Goal: Task Accomplishment & Management: Complete application form

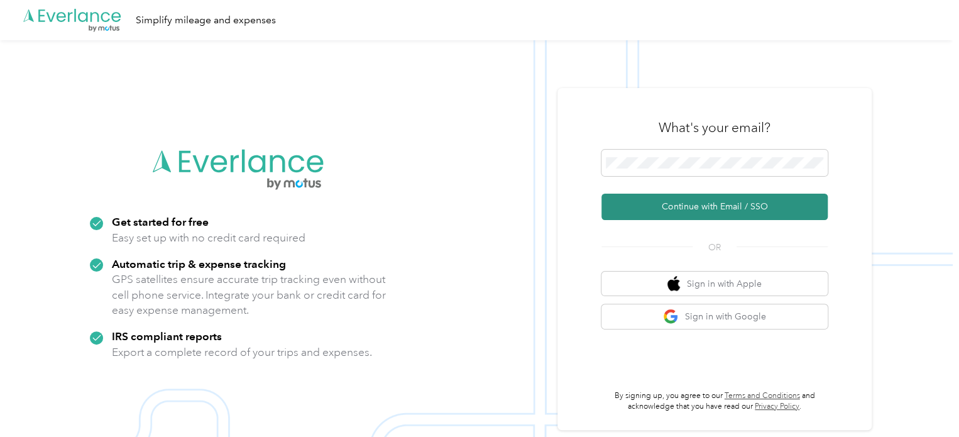
click at [679, 203] on button "Continue with Email / SSO" at bounding box center [714, 207] width 226 height 26
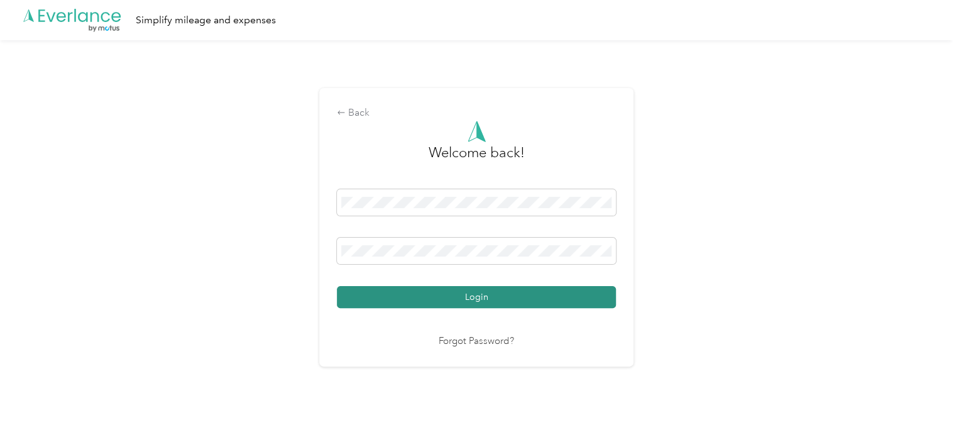
click at [430, 292] on button "Login" at bounding box center [476, 297] width 279 height 22
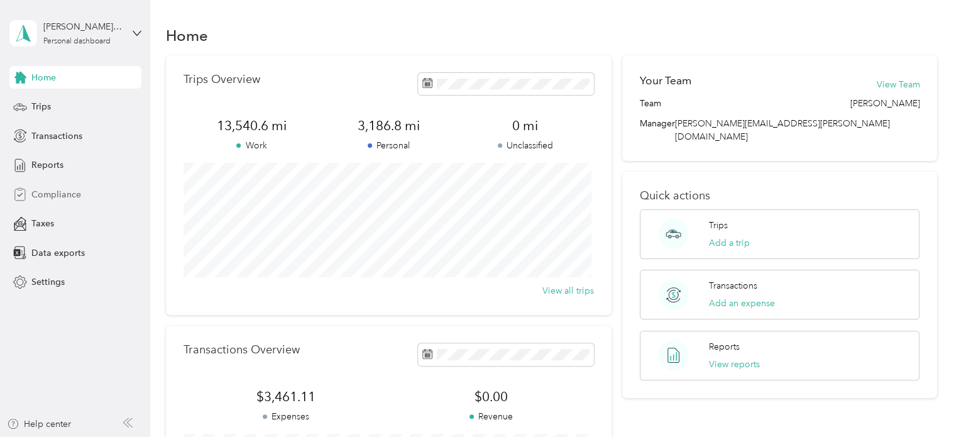
click at [53, 190] on span "Compliance" at bounding box center [56, 194] width 50 height 13
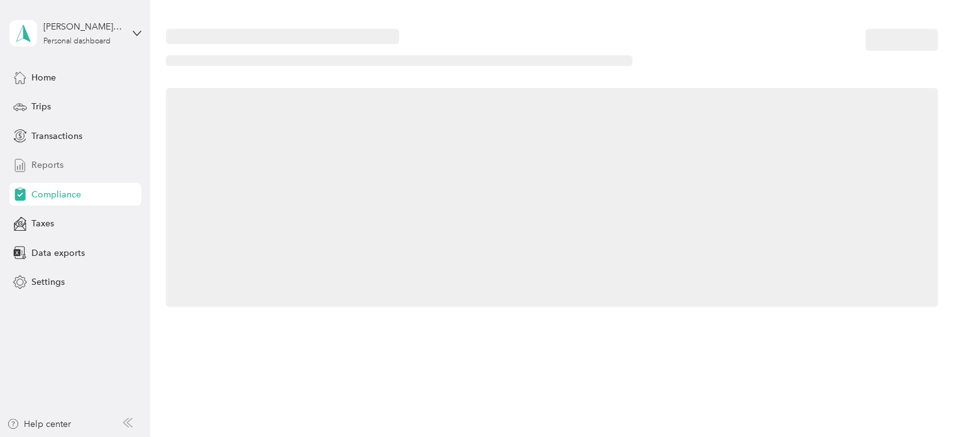
click at [46, 169] on span "Reports" at bounding box center [47, 164] width 32 height 13
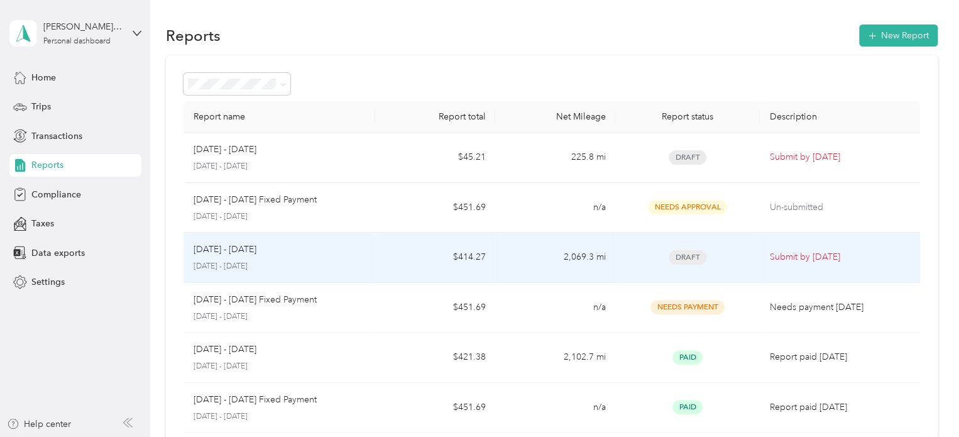
click at [251, 263] on p "[DATE] - [DATE]" at bounding box center [280, 266] width 172 height 11
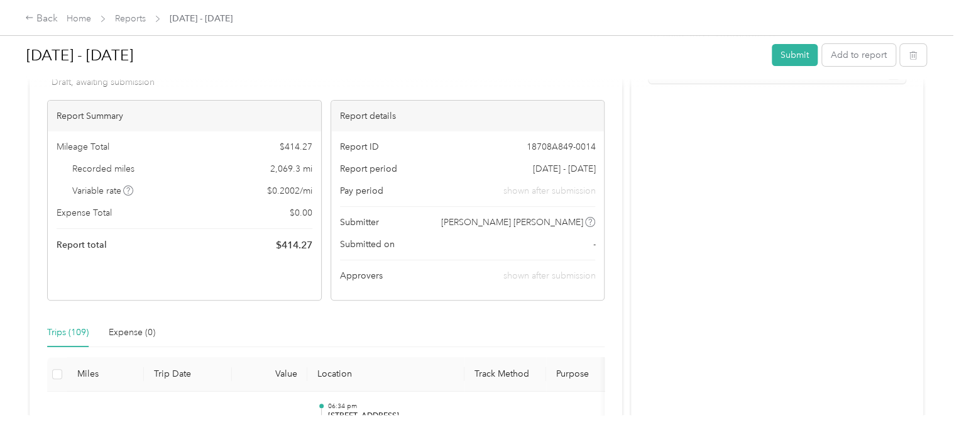
scroll to position [63, 0]
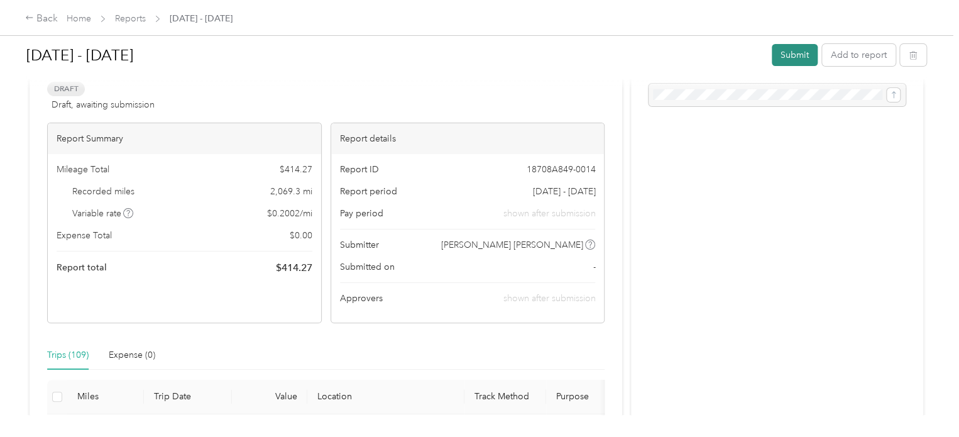
click at [780, 62] on button "Submit" at bounding box center [795, 55] width 46 height 22
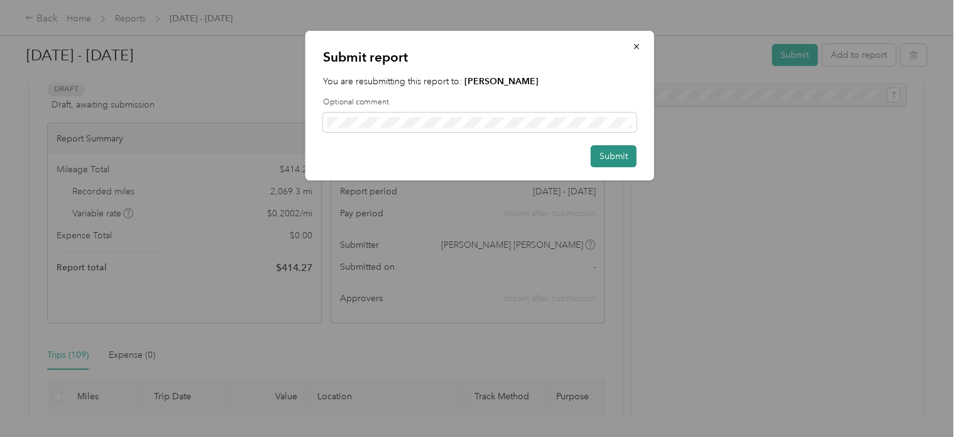
click at [617, 156] on button "Submit" at bounding box center [614, 156] width 46 height 22
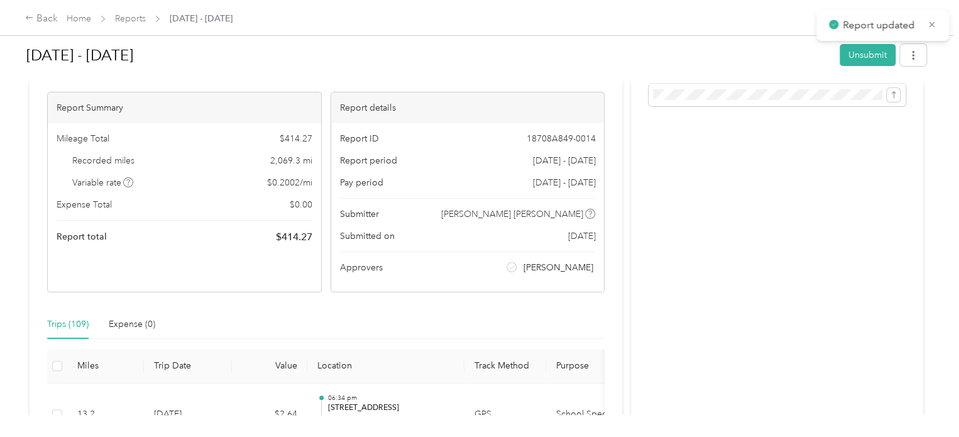
scroll to position [80, 0]
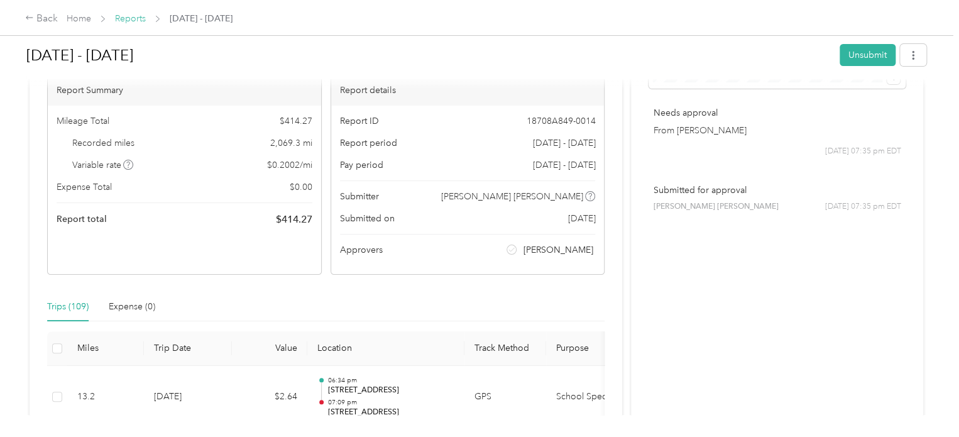
click at [131, 19] on link "Reports" at bounding box center [130, 18] width 31 height 11
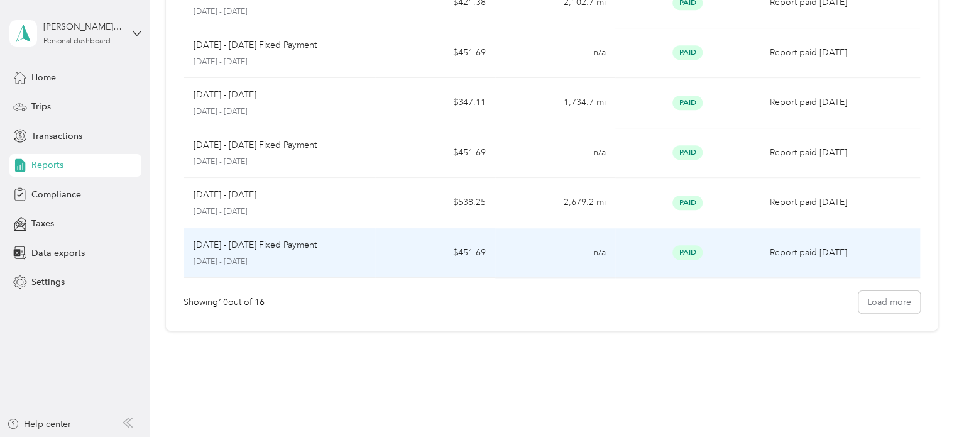
scroll to position [376, 0]
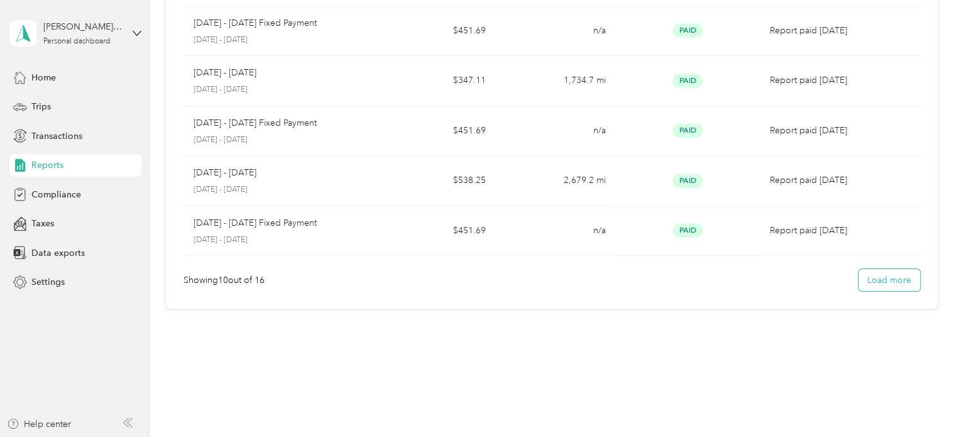
click at [877, 282] on button "Load more" at bounding box center [889, 280] width 62 height 22
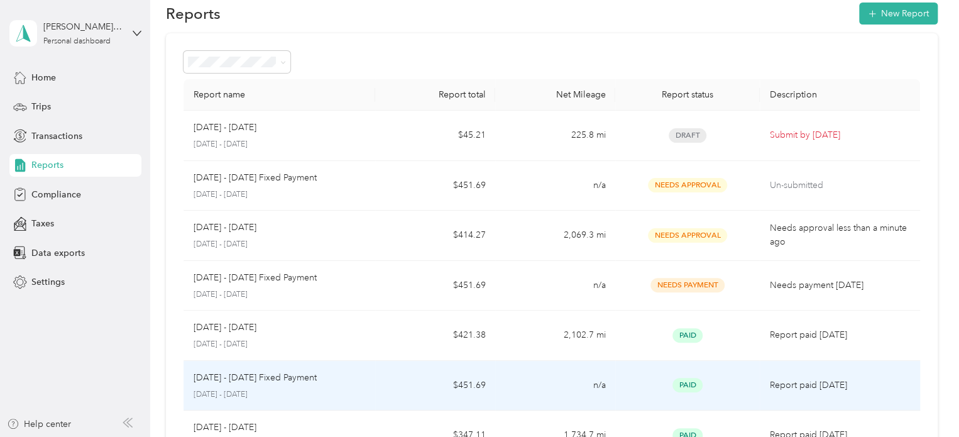
scroll to position [0, 0]
